Goal: Task Accomplishment & Management: Manage account settings

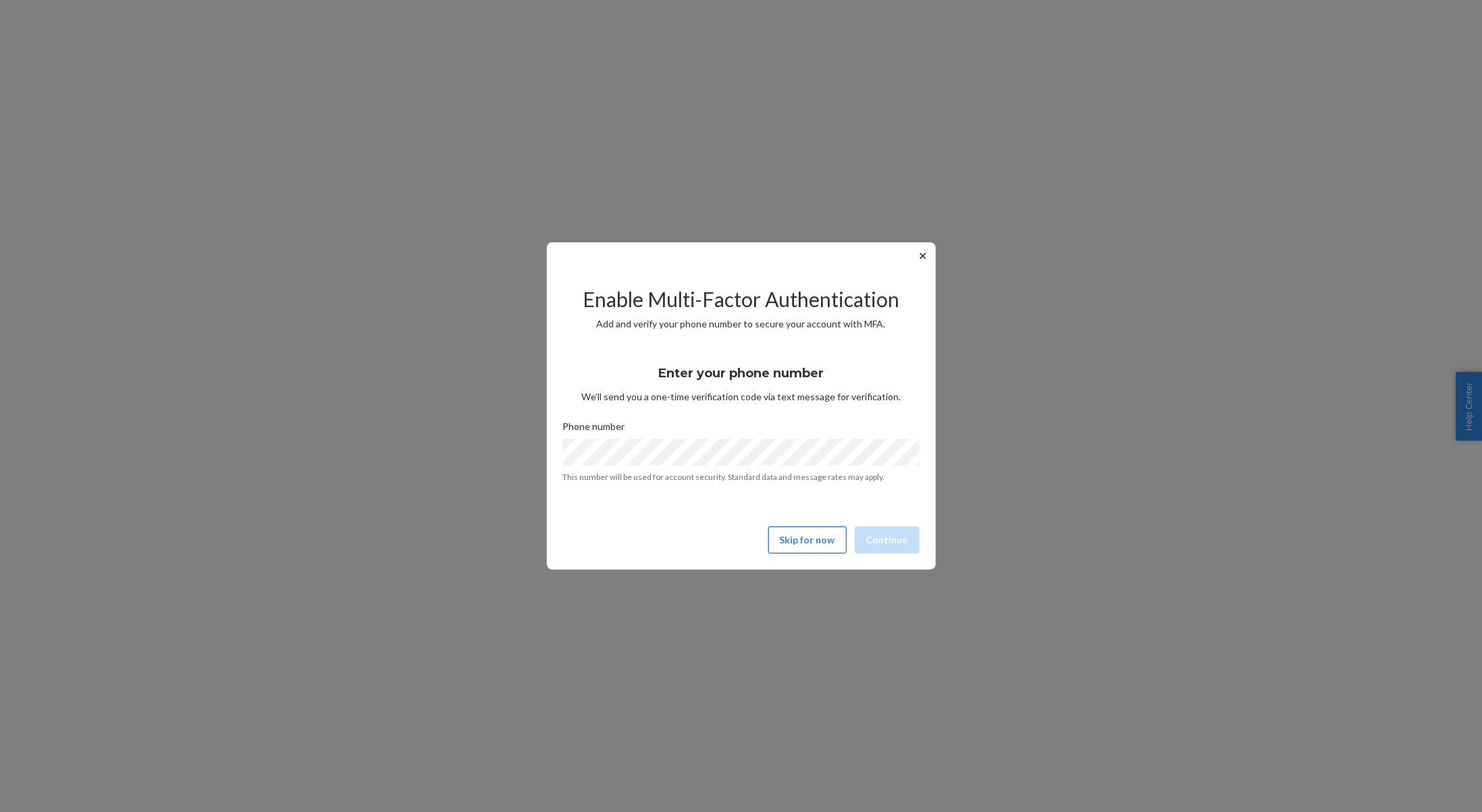
click at [829, 532] on button "Skip for now" at bounding box center [807, 540] width 78 height 27
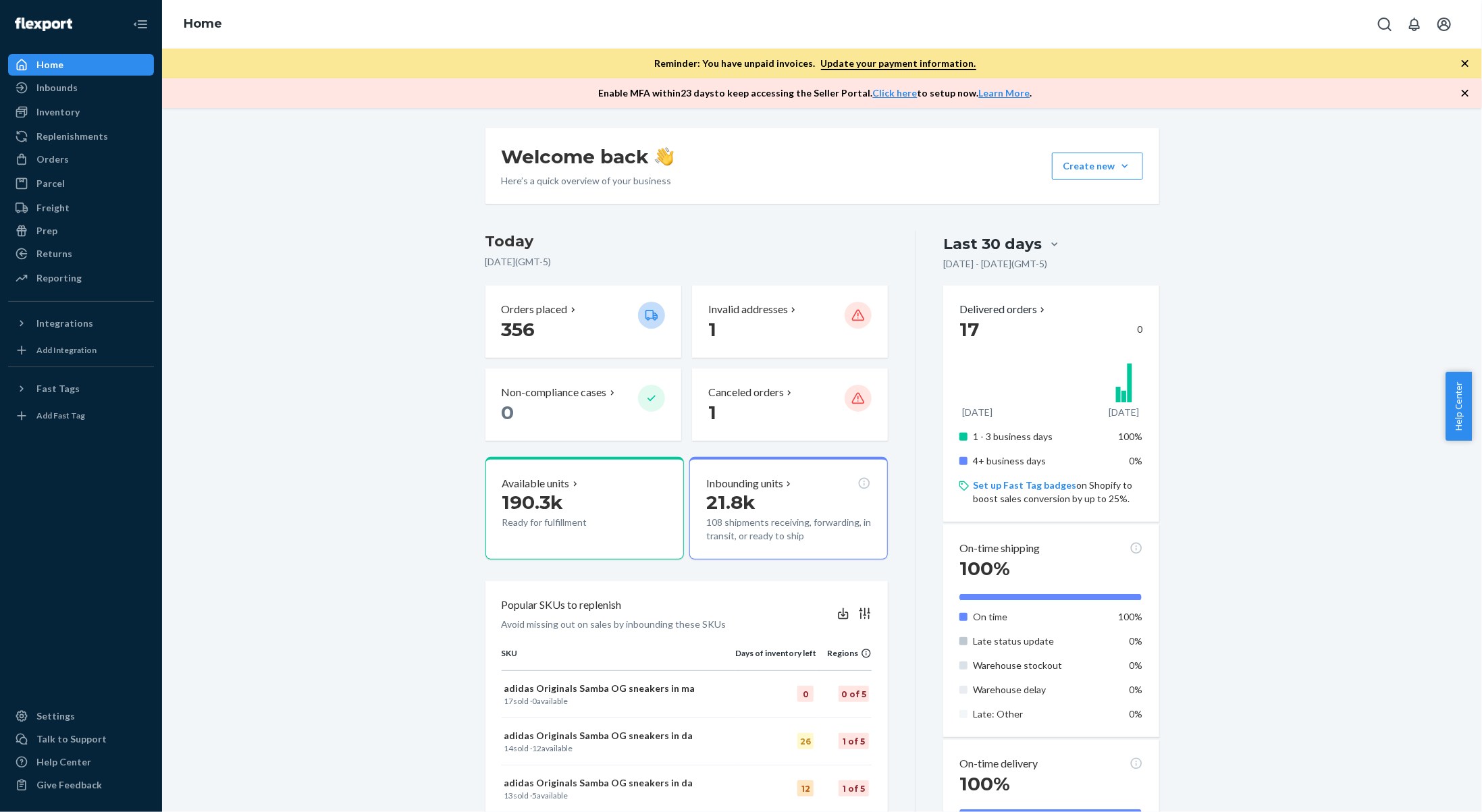
click at [1471, 59] on icon "button" at bounding box center [1465, 64] width 14 height 14
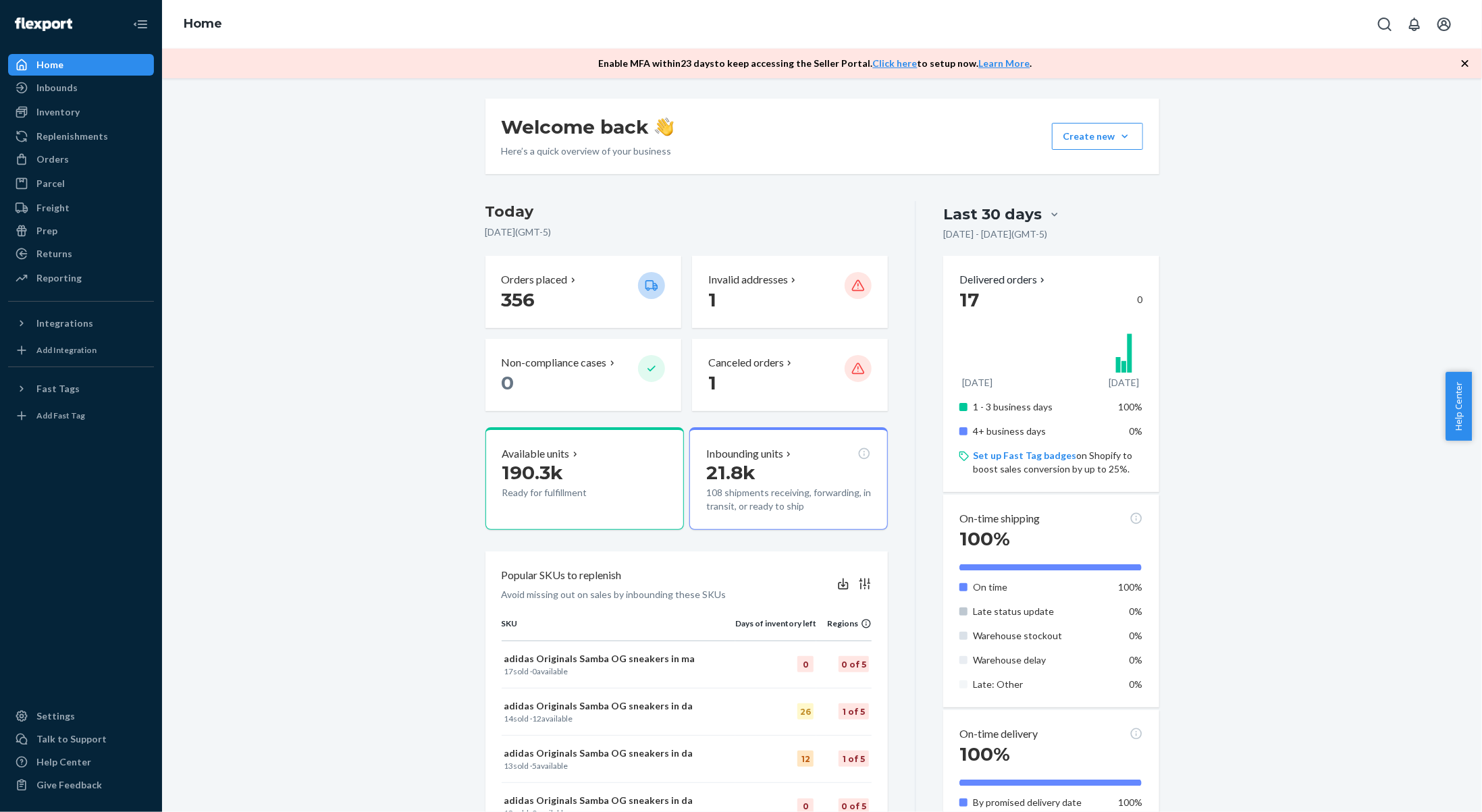
click at [1471, 59] on icon "button" at bounding box center [1465, 64] width 14 height 14
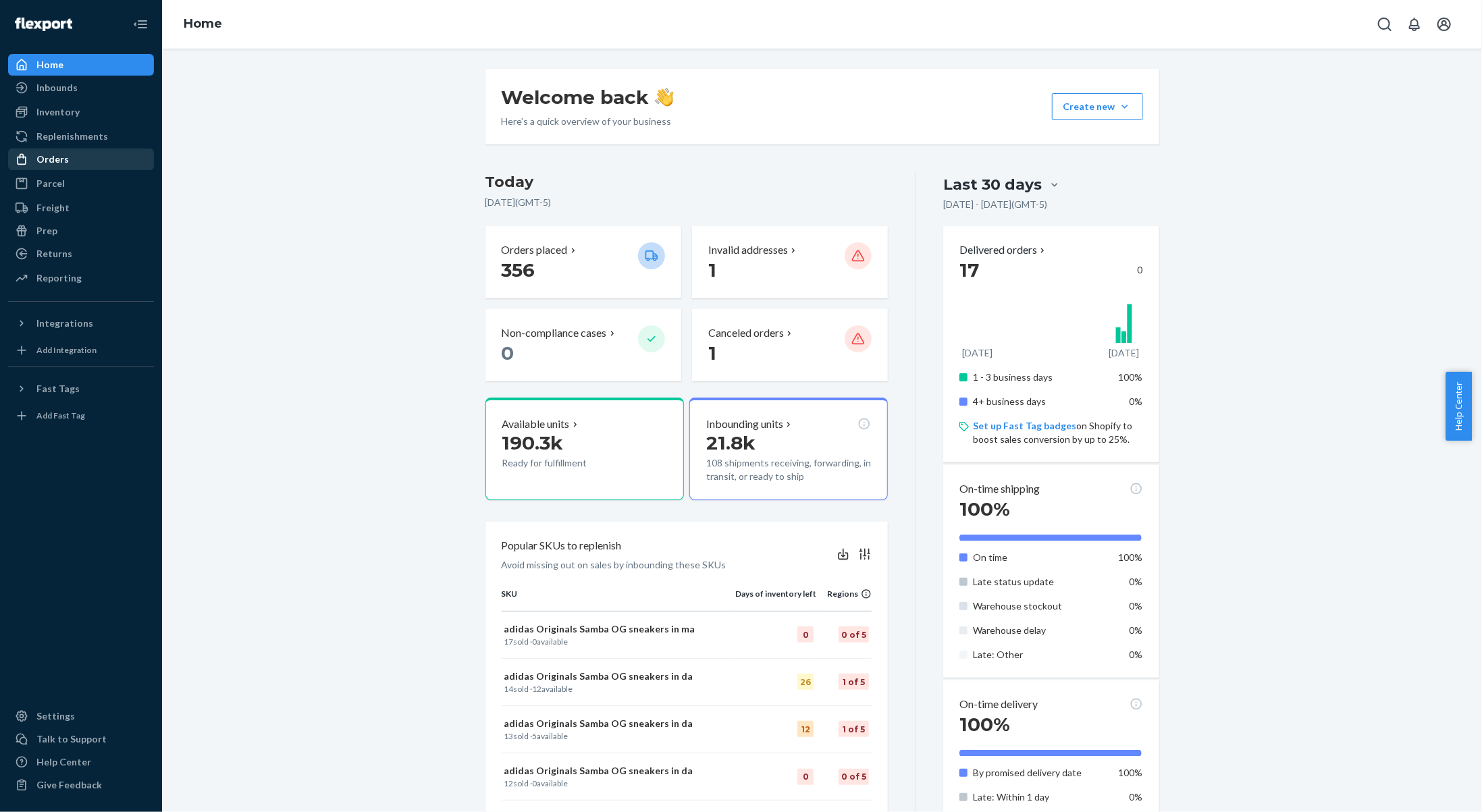
click at [76, 156] on div "Orders" at bounding box center [81, 160] width 143 height 19
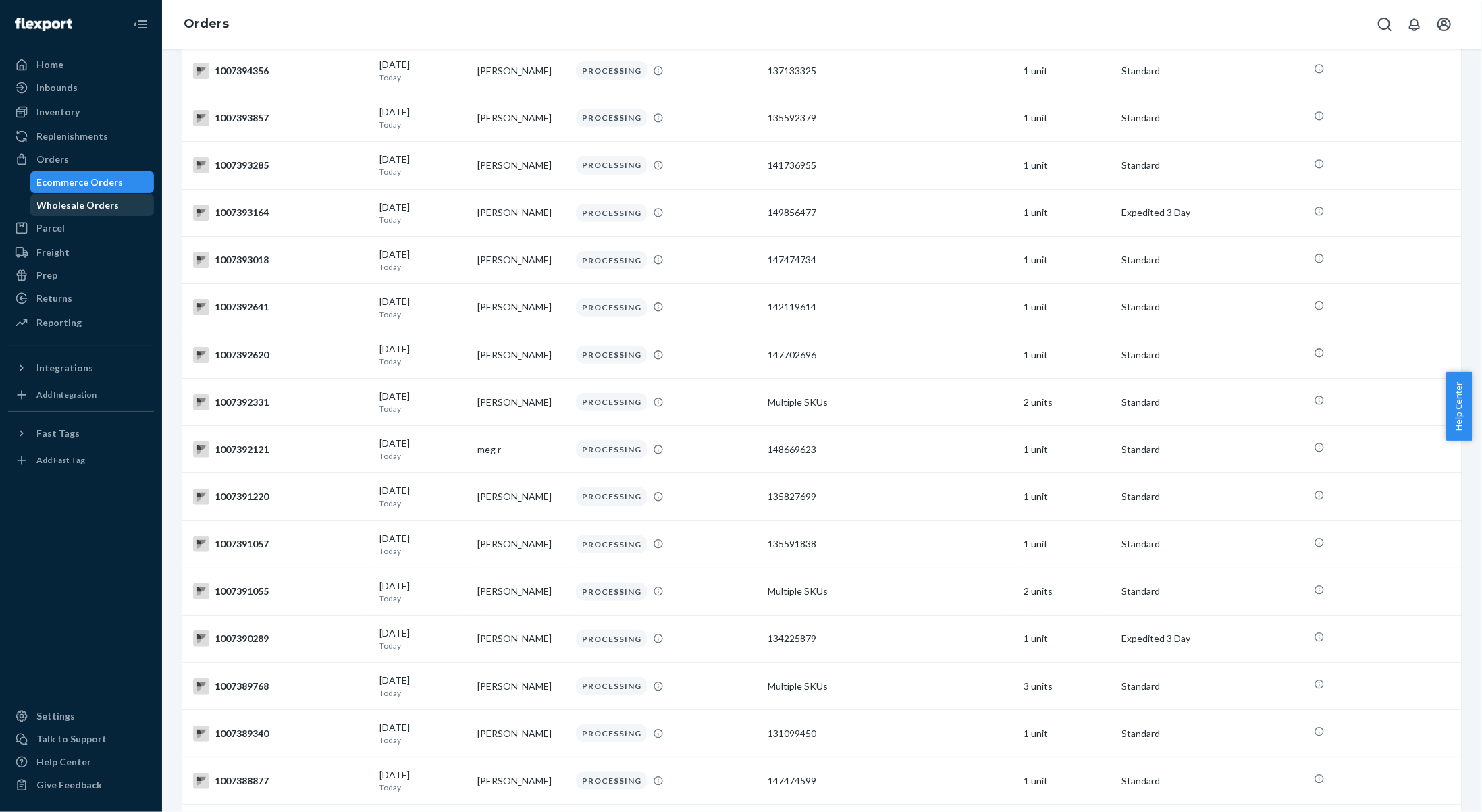
scroll to position [4170, 0]
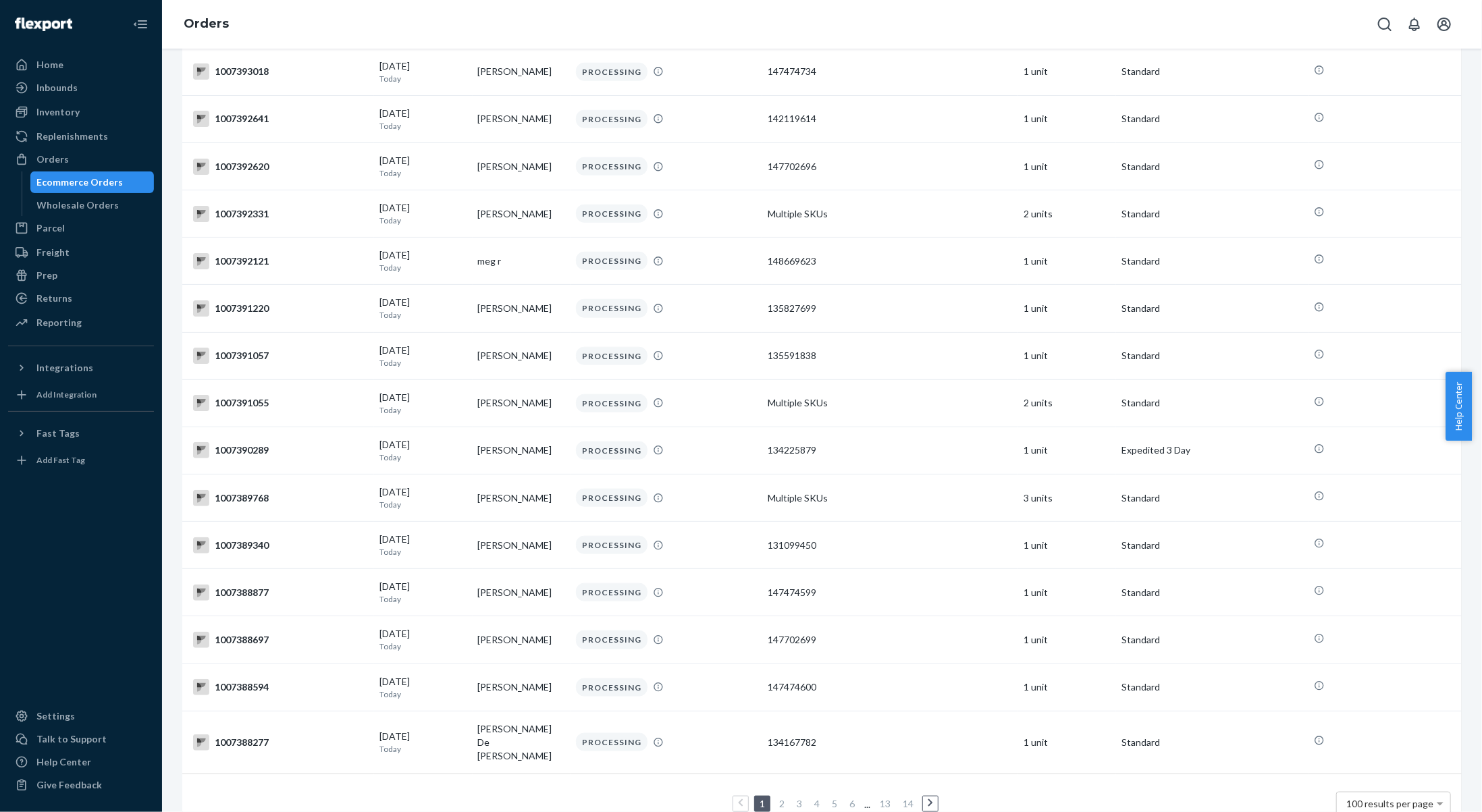
click at [811, 798] on link "4" at bounding box center [817, 804] width 11 height 12
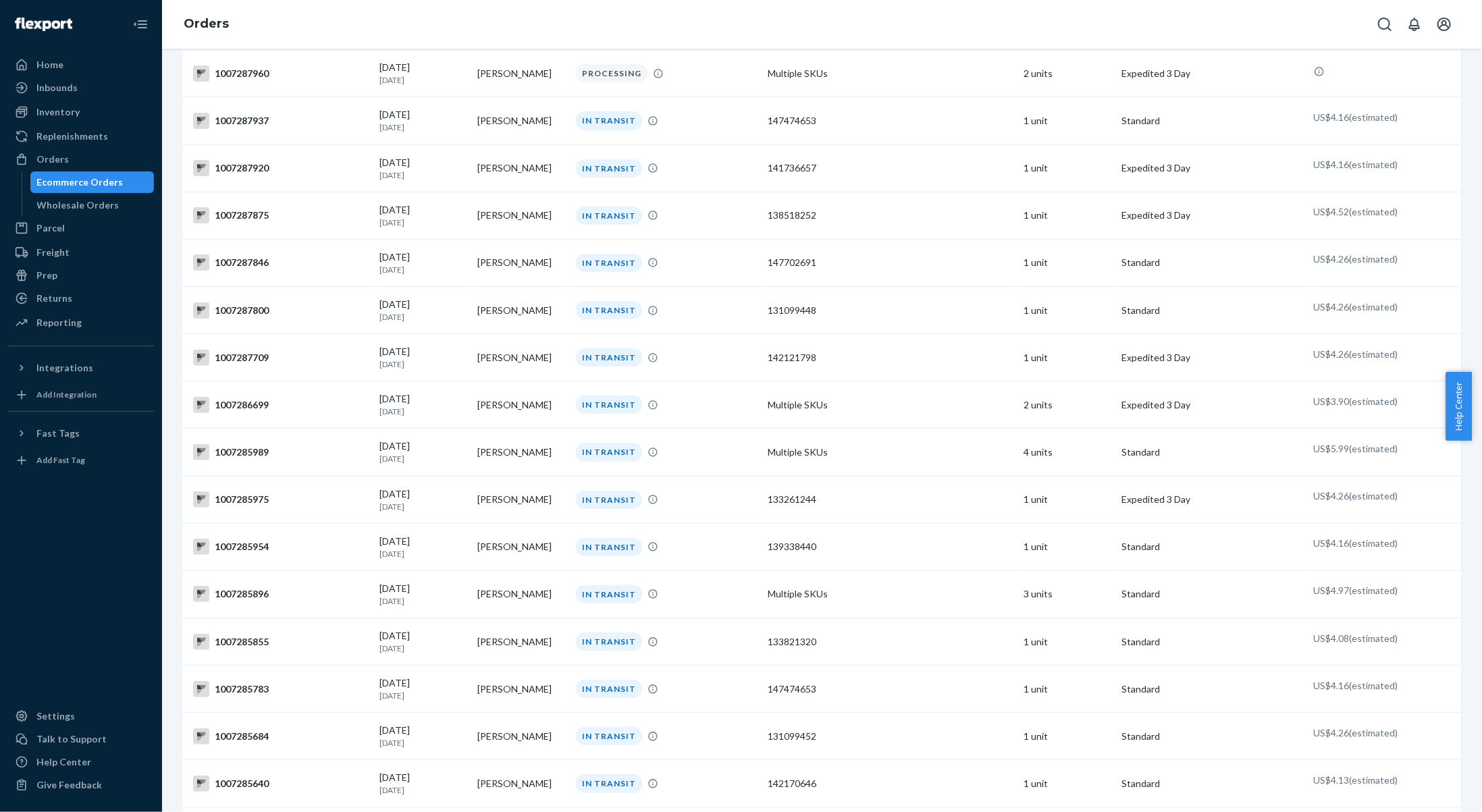
scroll to position [3616, 0]
